Goal: Task Accomplishment & Management: Manage account settings

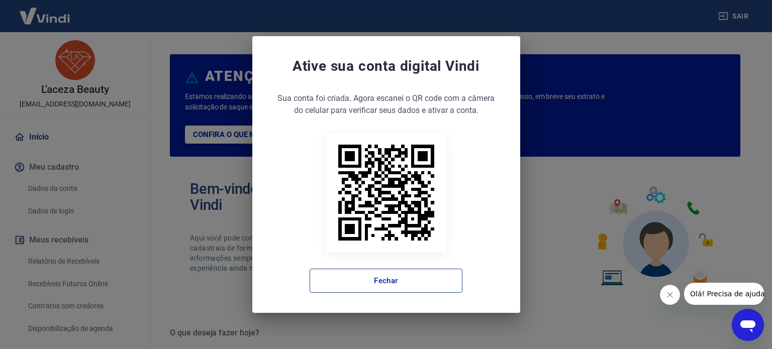
click at [424, 282] on button "Fechar" at bounding box center [386, 281] width 153 height 24
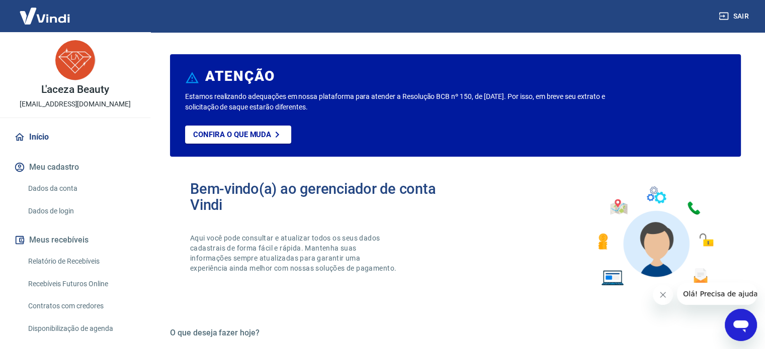
drag, startPoint x: 60, startPoint y: 260, endPoint x: 112, endPoint y: 272, distance: 53.1
click at [60, 260] on link "Relatório de Recebíveis" at bounding box center [81, 261] width 114 height 21
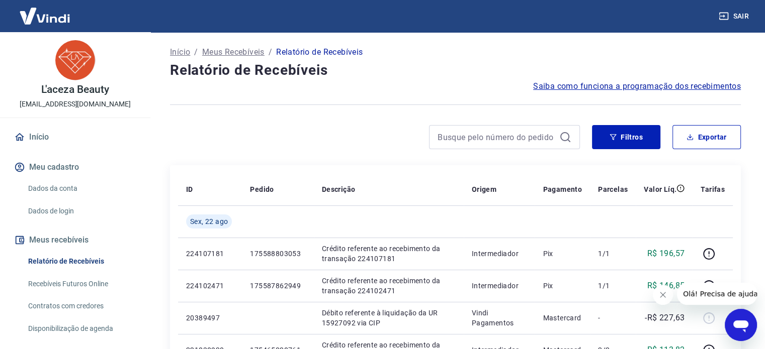
click at [36, 137] on link "Início" at bounding box center [75, 137] width 126 height 22
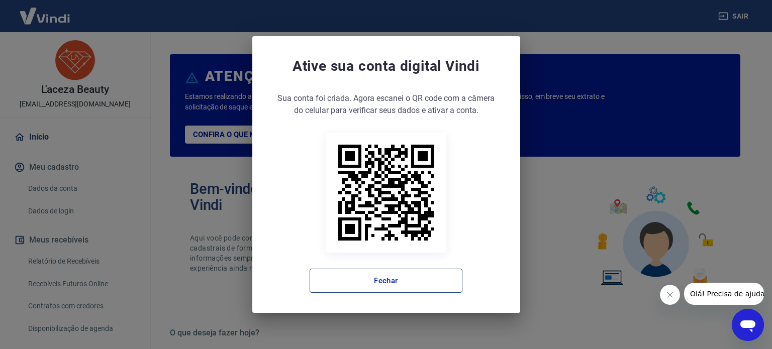
click at [368, 278] on button "Fechar" at bounding box center [386, 281] width 153 height 24
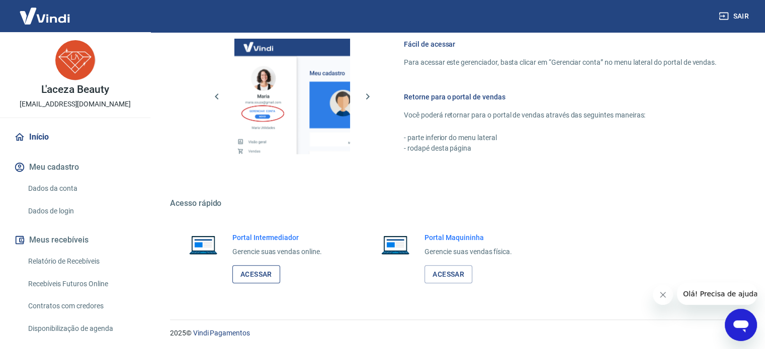
scroll to position [549, 0]
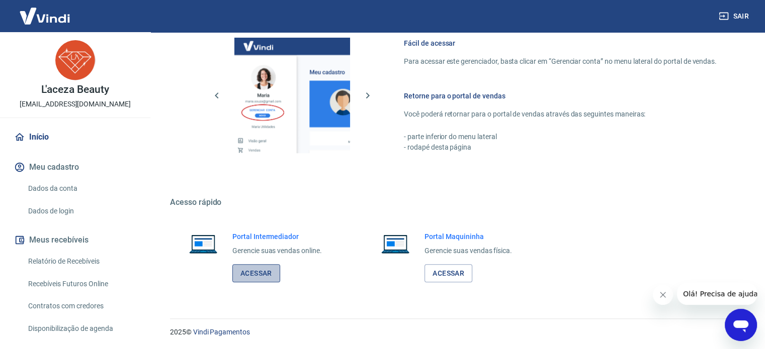
click at [252, 275] on link "Acessar" at bounding box center [256, 273] width 48 height 19
